Goal: Information Seeking & Learning: Stay updated

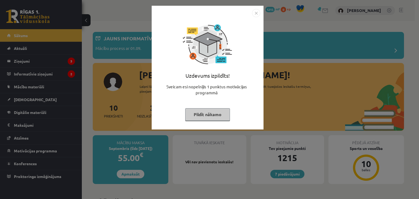
click at [219, 115] on button "Pildīt nākamo" at bounding box center [207, 114] width 45 height 13
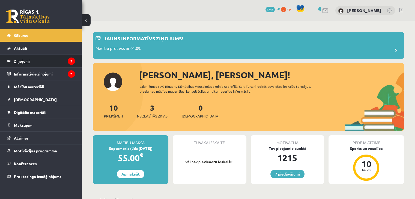
click at [26, 61] on legend "Ziņojumi 3" at bounding box center [44, 61] width 61 height 13
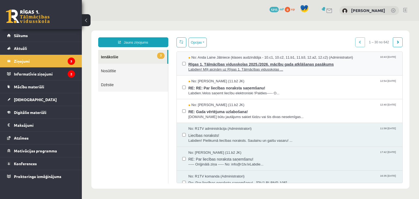
click at [255, 65] on span "Rīgas 1. Tālmācības vidusskolas 2025./2026. mācību gada atklāšanas pasākums" at bounding box center [292, 63] width 209 height 7
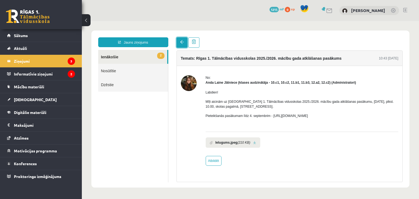
click at [182, 44] on span at bounding box center [182, 42] width 4 height 4
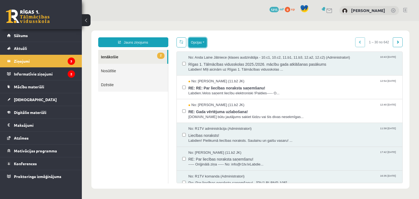
click at [196, 41] on button "Opcijas" at bounding box center [197, 43] width 18 height 10
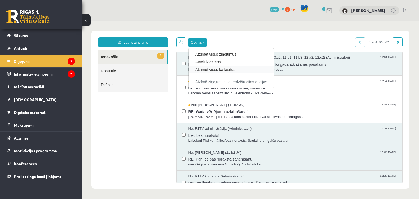
click at [216, 69] on link "Atzīmēt visus kā lasītus" at bounding box center [231, 69] width 72 height 5
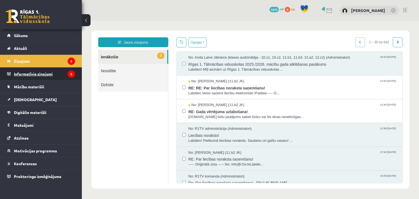
click at [45, 74] on legend "Informatīvie ziņojumi 2" at bounding box center [44, 74] width 61 height 13
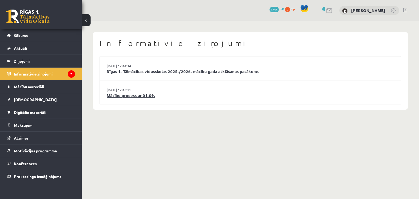
click at [134, 96] on link "Mācību process ar 01.09." at bounding box center [250, 95] width 287 height 6
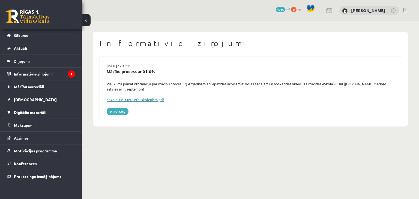
click at [136, 99] on link "eSkola_uz_1.09._info_skolēniem.pdf" at bounding box center [136, 99] width 58 height 5
click at [34, 22] on link at bounding box center [28, 17] width 44 height 14
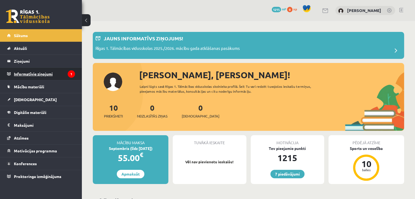
click at [38, 74] on legend "Informatīvie ziņojumi 1" at bounding box center [44, 74] width 61 height 13
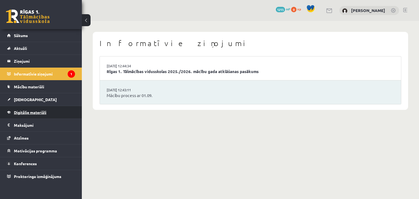
click at [29, 114] on link "Digitālie materiāli" at bounding box center [41, 112] width 68 height 13
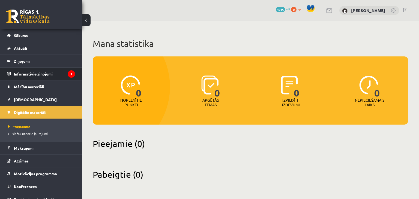
click at [29, 74] on legend "Informatīvie ziņojumi 1" at bounding box center [44, 74] width 61 height 13
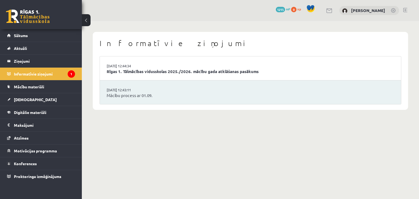
click at [24, 15] on link at bounding box center [28, 17] width 44 height 14
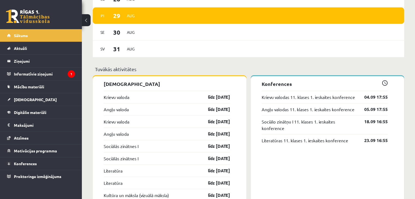
scroll to position [402, 0]
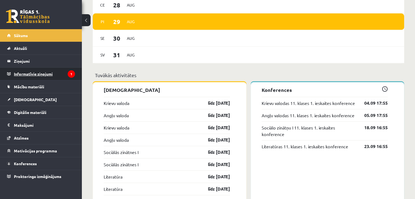
click at [45, 76] on legend "Informatīvie ziņojumi 1" at bounding box center [44, 74] width 61 height 13
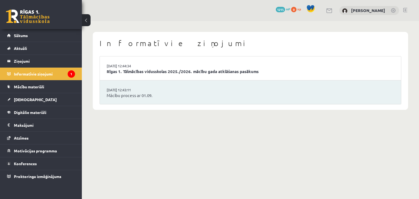
click at [154, 68] on li "29.08.2025 12:44:34 Rīgas 1. Tālmācības vidusskolas 2025./2026. mācību gada atk…" at bounding box center [250, 68] width 301 height 24
click at [155, 70] on link "Rīgas 1. Tālmācības vidusskolas 2025./2026. mācību gada atklāšanas pasākums" at bounding box center [250, 71] width 287 height 6
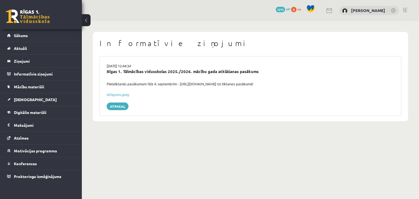
click at [38, 17] on link at bounding box center [28, 17] width 44 height 14
